Goal: Find specific page/section: Find specific page/section

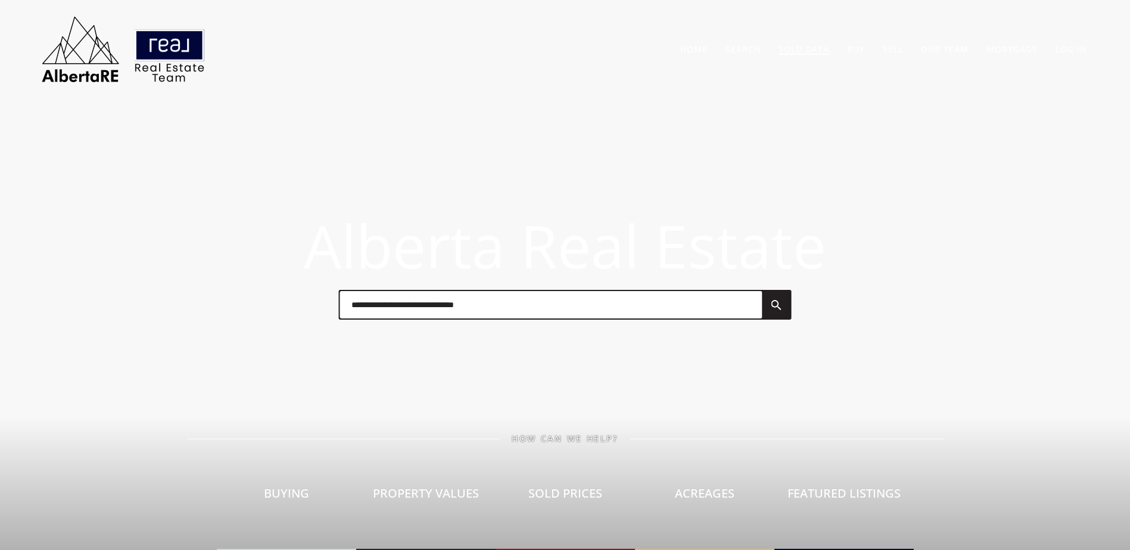
click at [786, 50] on link "Sold Data" at bounding box center [803, 48] width 51 height 11
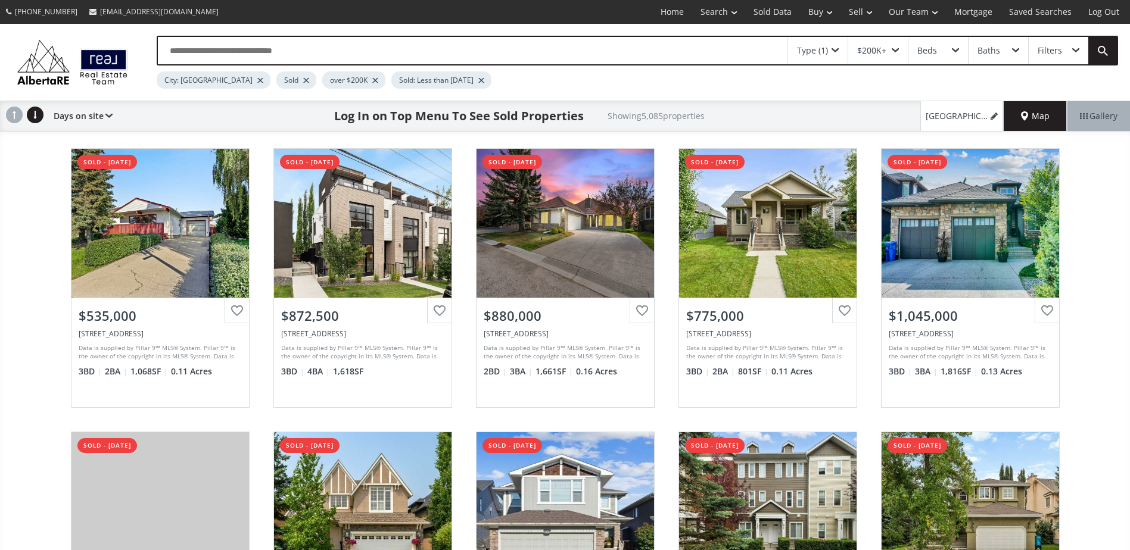
click at [303, 80] on div at bounding box center [306, 80] width 6 height 5
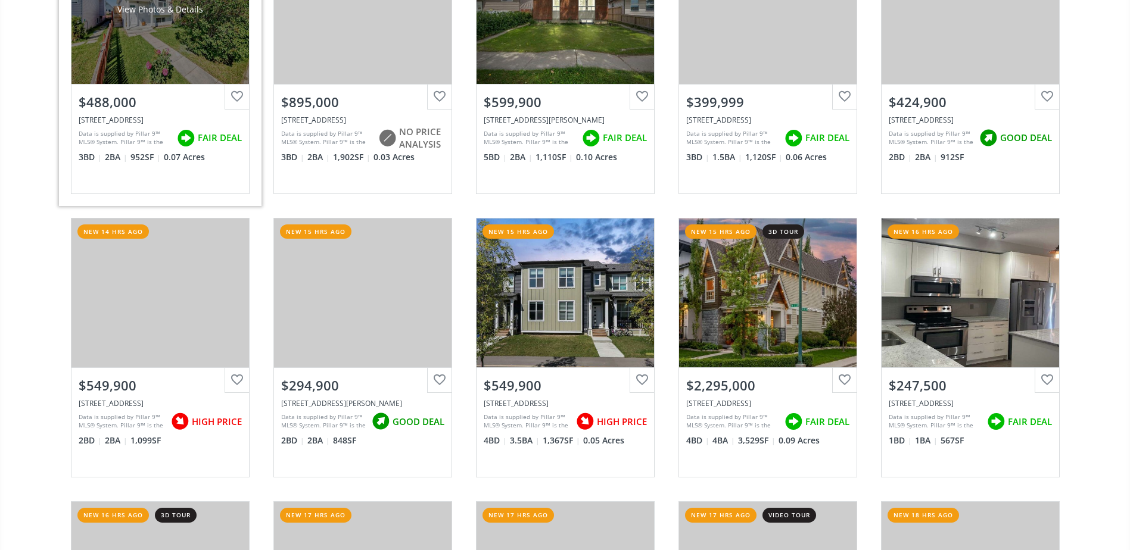
scroll to position [2204, 0]
